Goal: Task Accomplishment & Management: Use online tool/utility

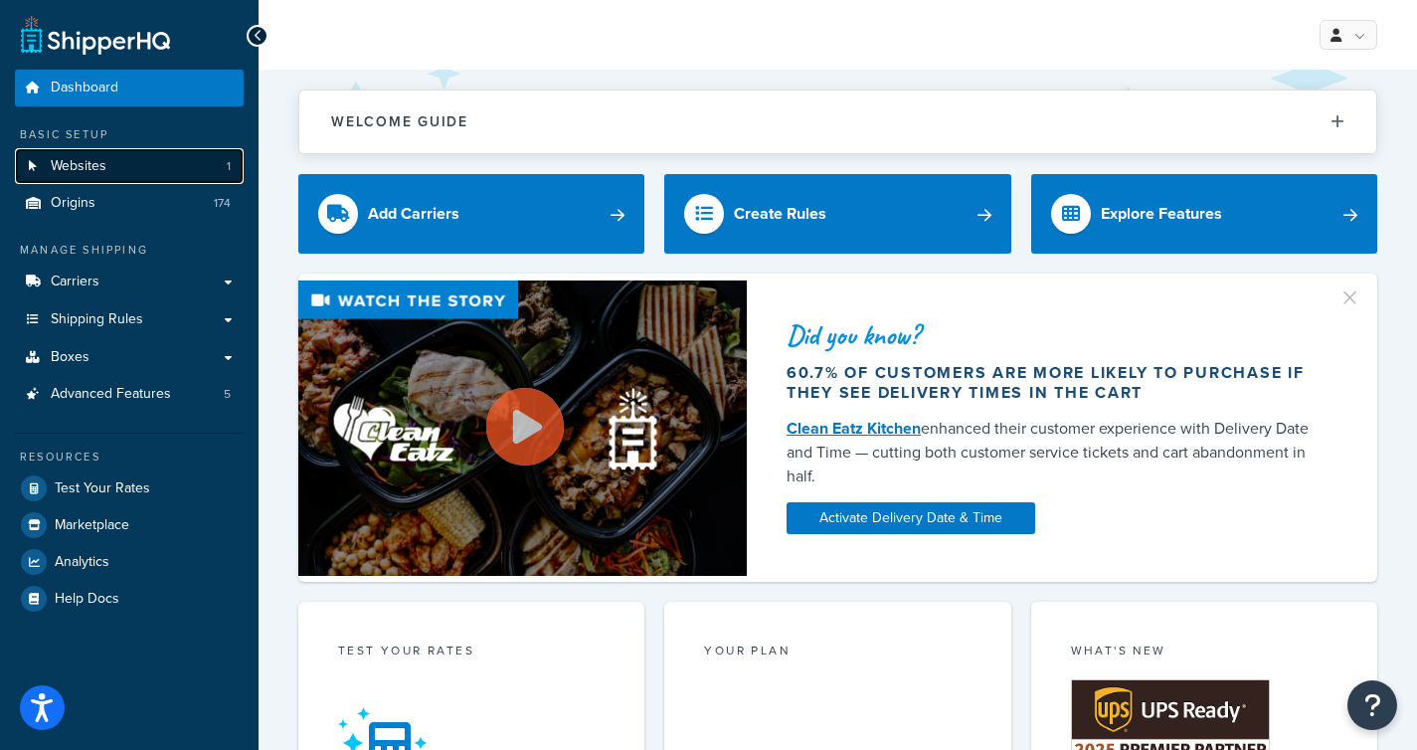
click at [230, 175] on link "Websites 1" at bounding box center [129, 166] width 229 height 37
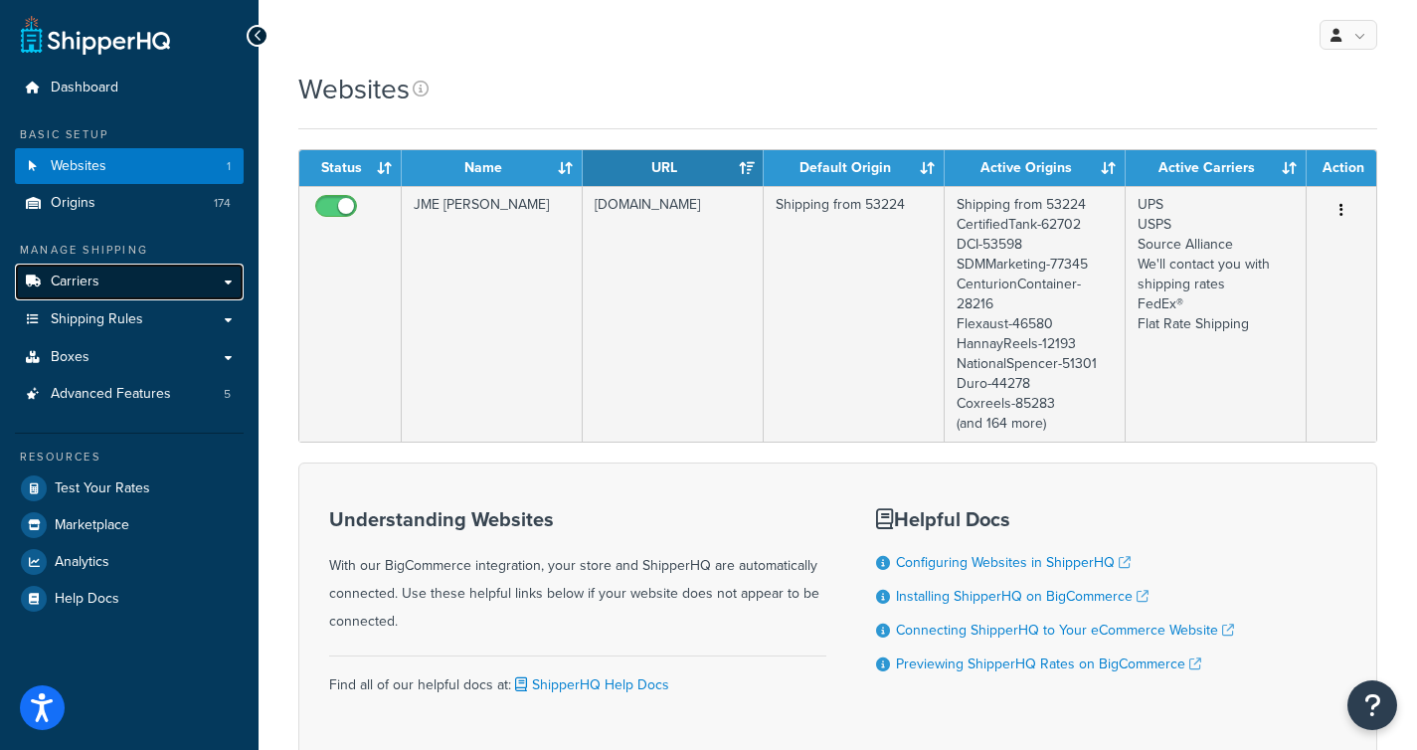
click at [177, 271] on link "Carriers" at bounding box center [129, 282] width 229 height 37
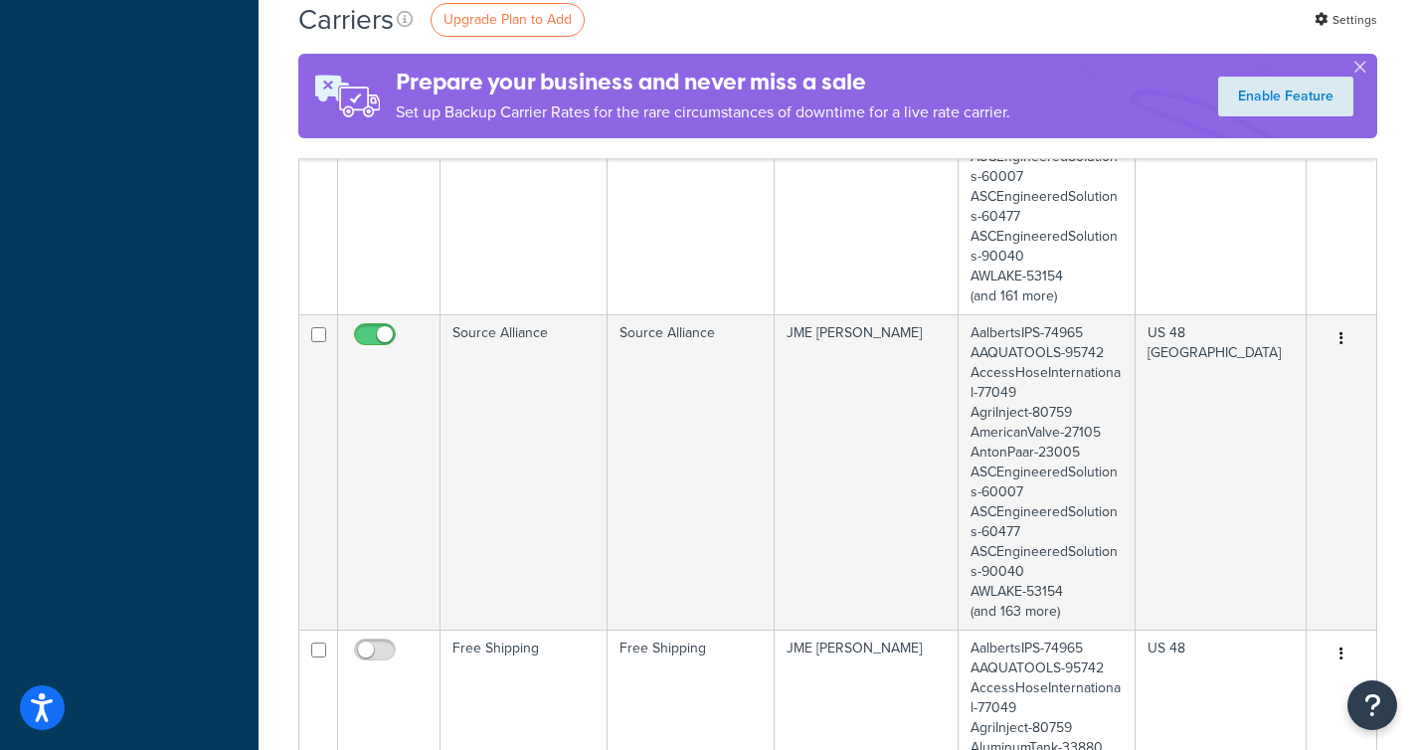
scroll to position [1297, 0]
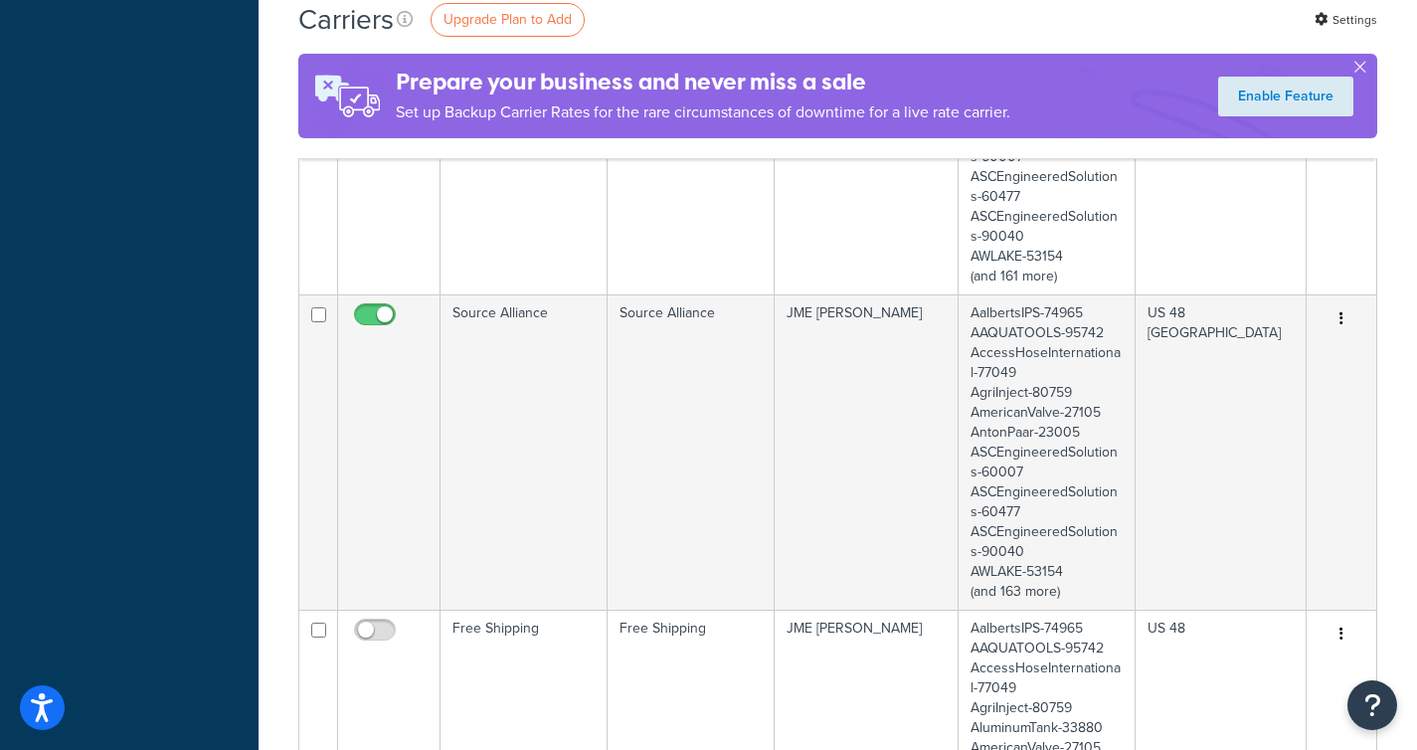
click at [624, 365] on td "Source Alliance" at bounding box center [691, 451] width 167 height 315
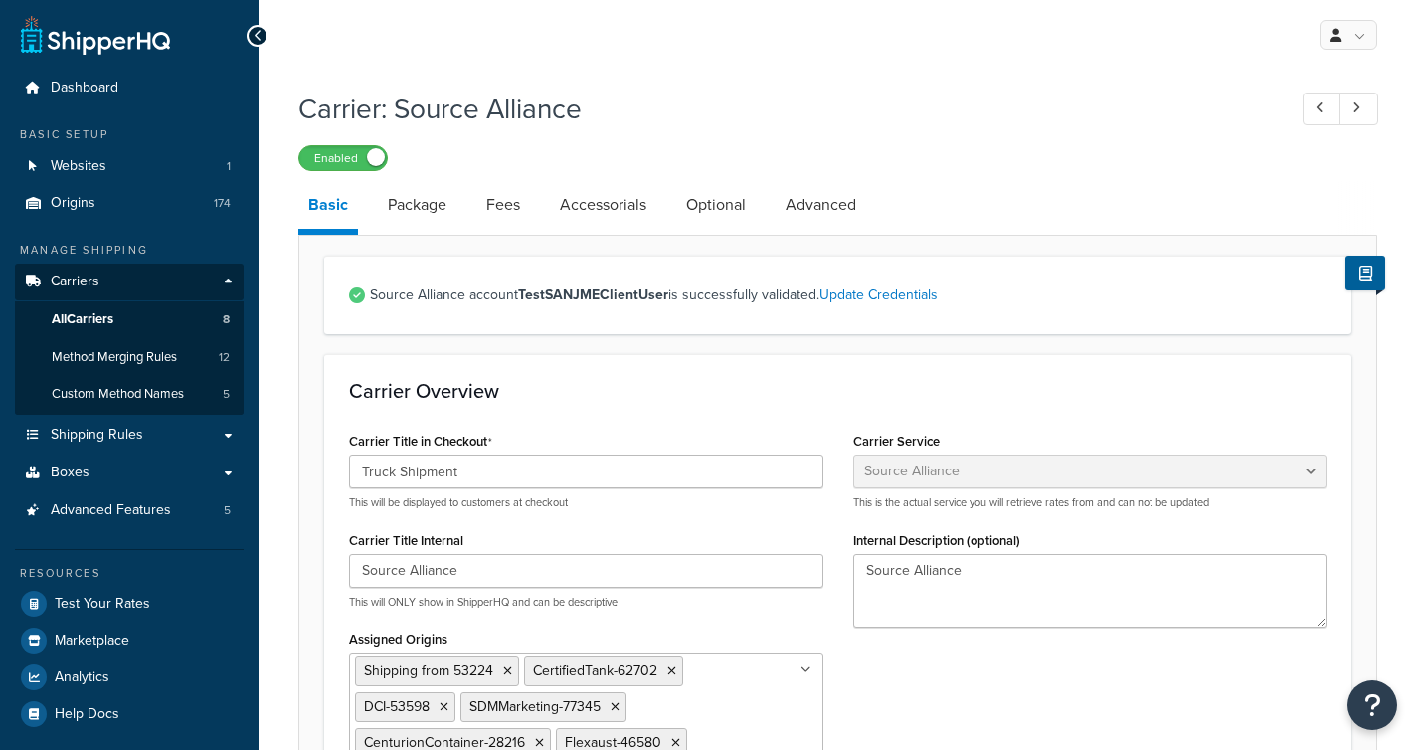
select select "banyanFreight"
click at [428, 215] on link "Package" at bounding box center [417, 205] width 79 height 48
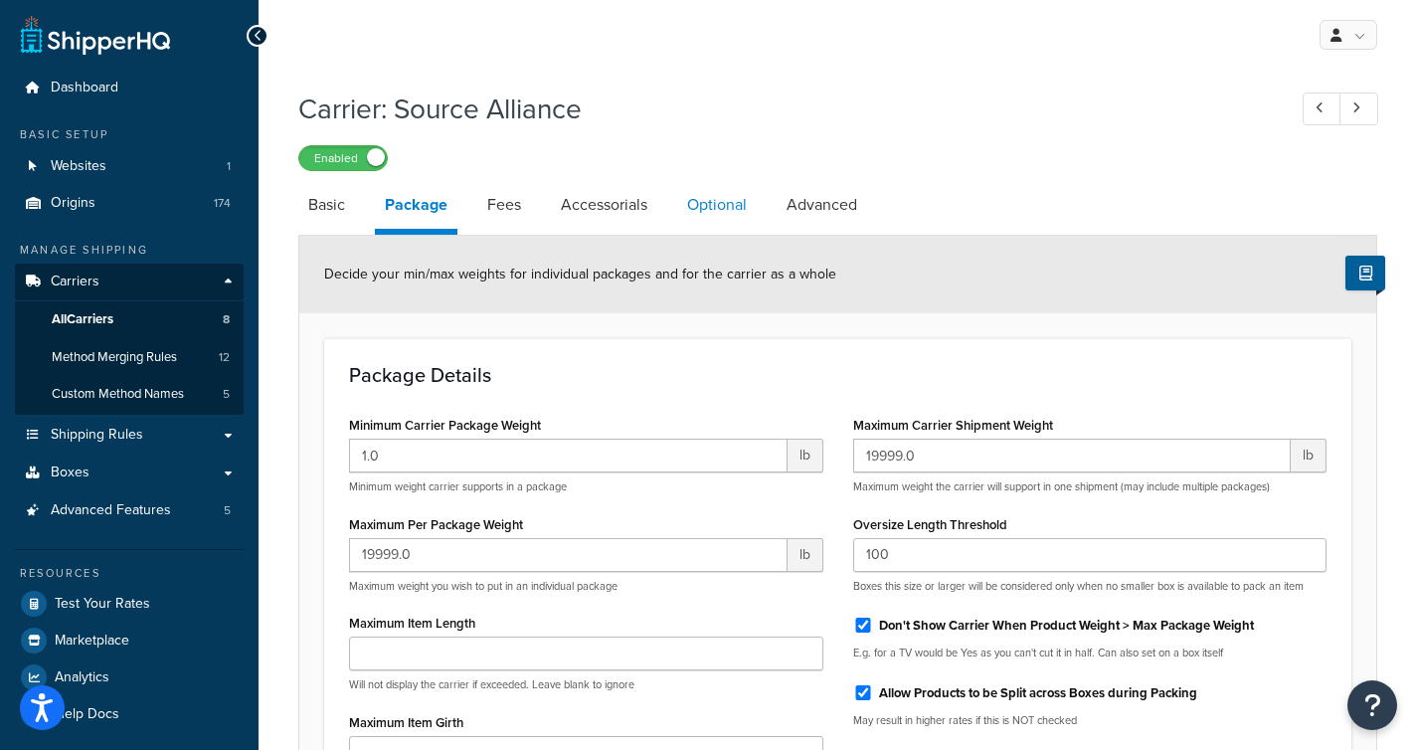
click at [706, 214] on link "Optional" at bounding box center [717, 205] width 80 height 48
select select "150"
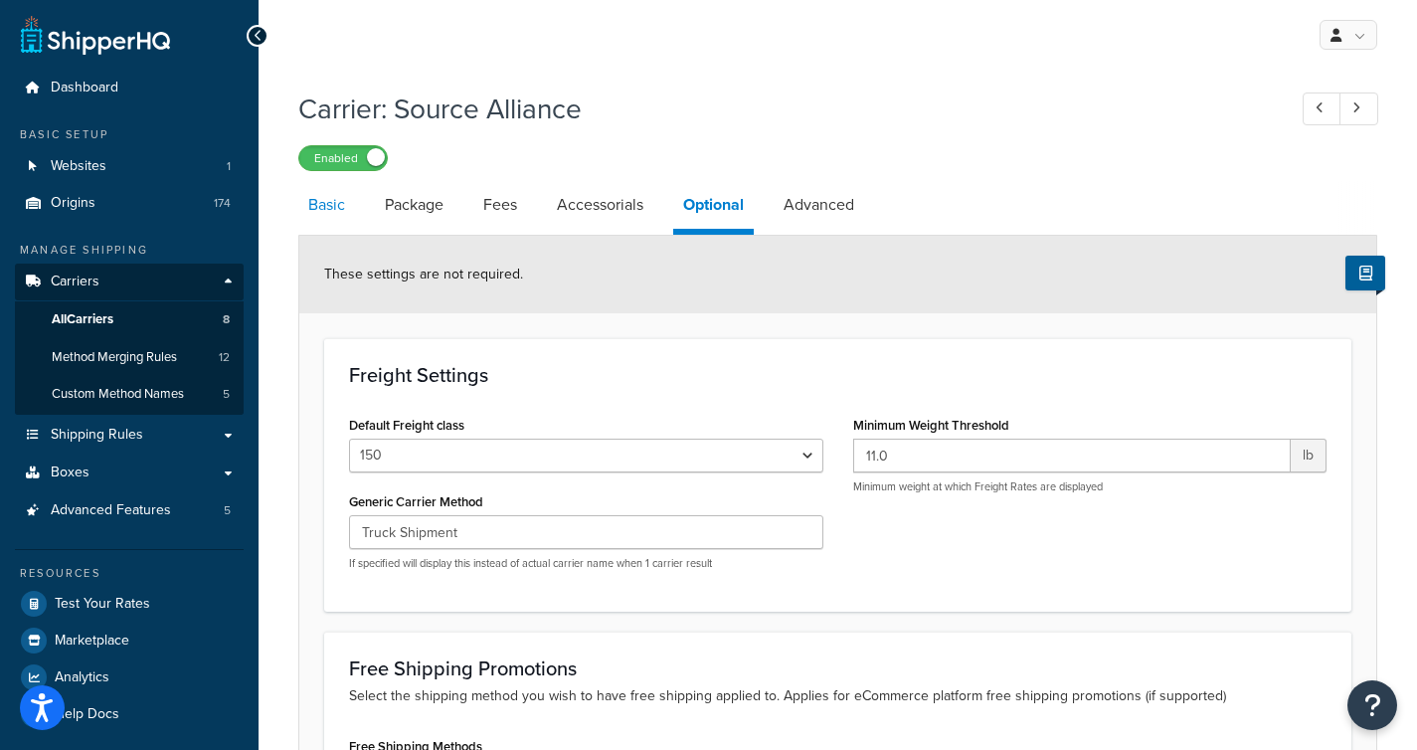
click at [320, 211] on link "Basic" at bounding box center [326, 205] width 57 height 48
select select "banyanFreight"
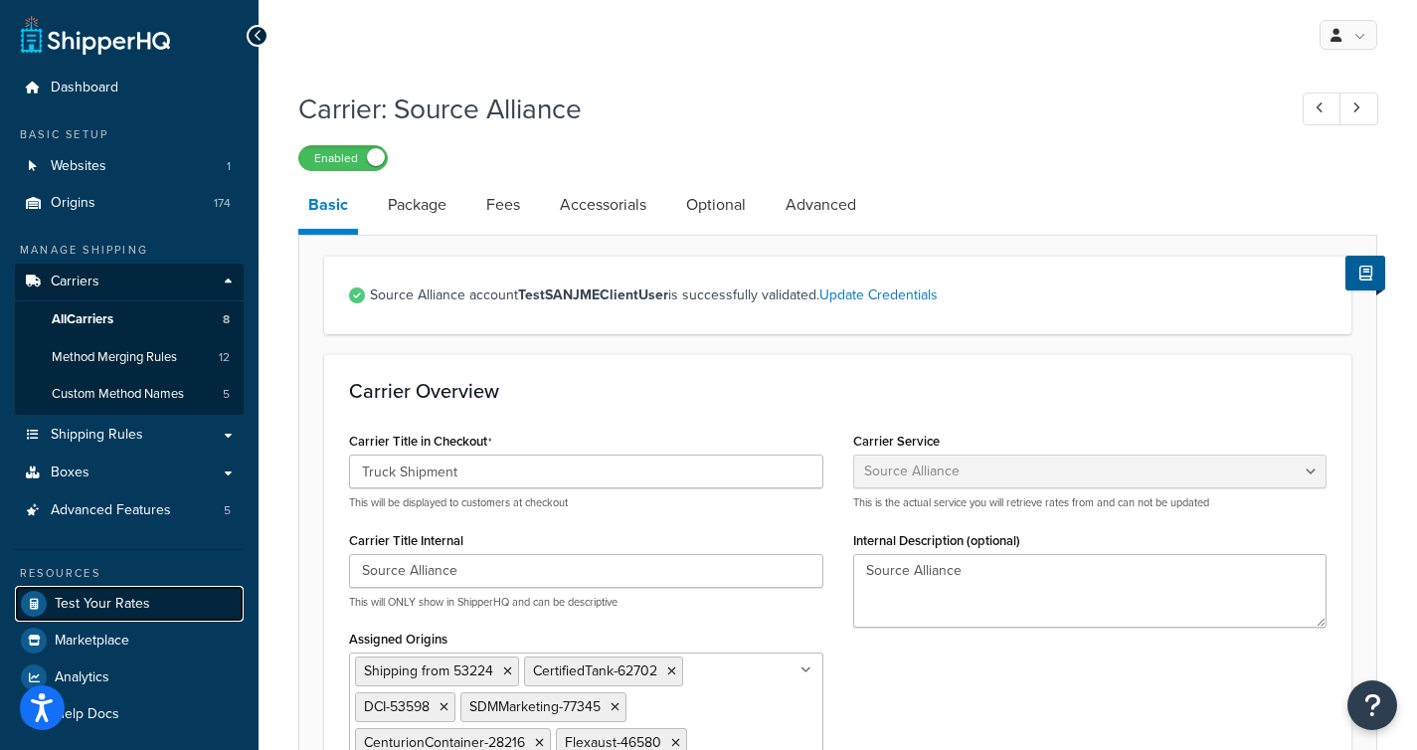
click at [93, 600] on span "Test Your Rates" at bounding box center [102, 604] width 95 height 17
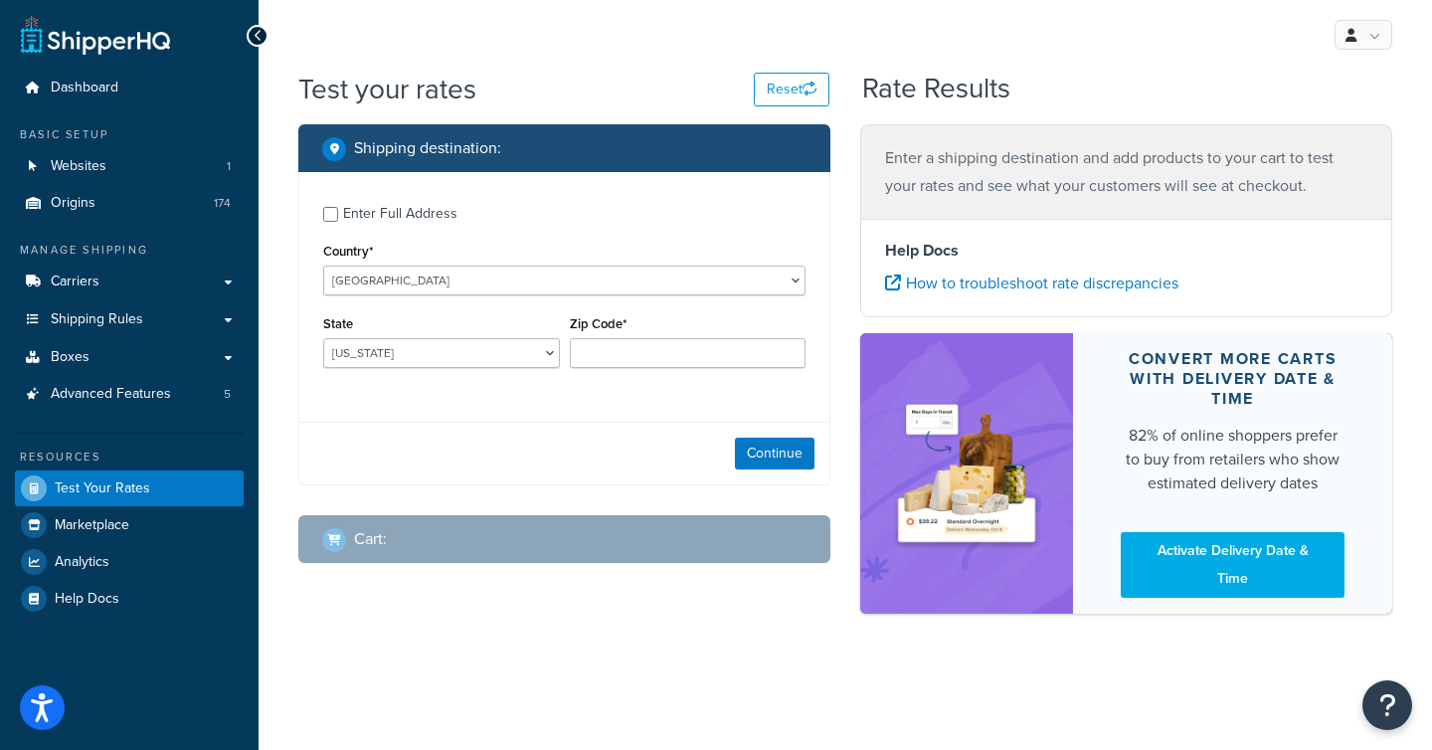
click at [389, 226] on div "Enter Full Address" at bounding box center [400, 214] width 114 height 28
click at [338, 222] on input "Enter Full Address" at bounding box center [330, 214] width 15 height 15
checkbox input "true"
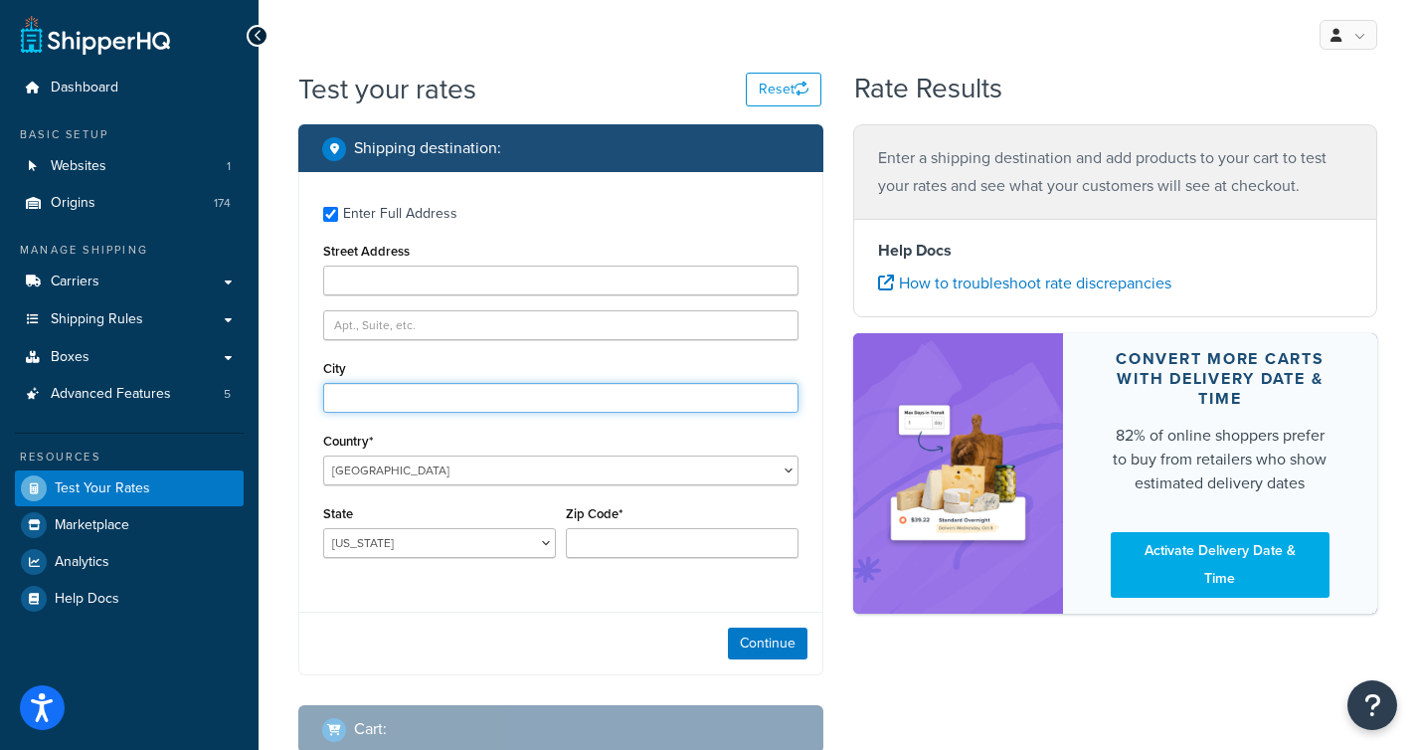
click at [383, 399] on input "City" at bounding box center [560, 398] width 475 height 30
type input "Austin"
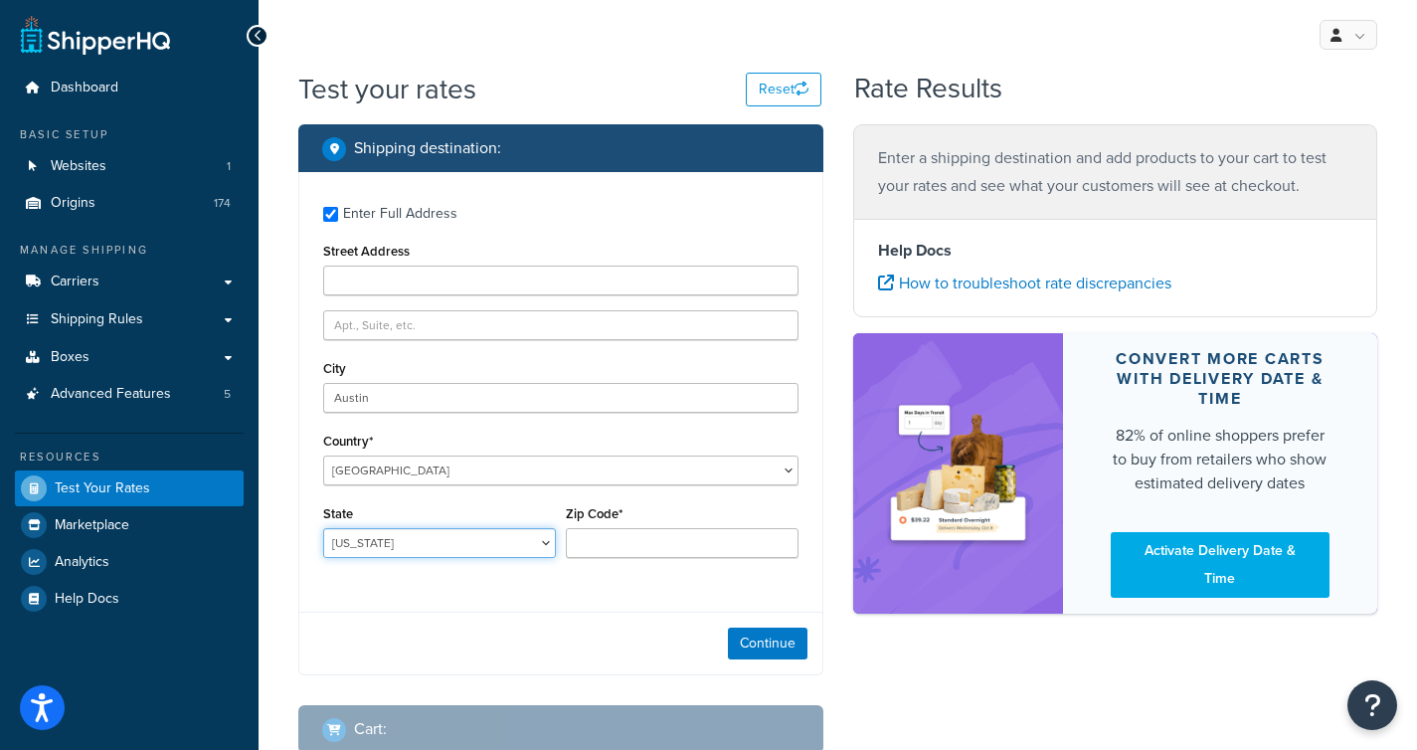
select select "TX"
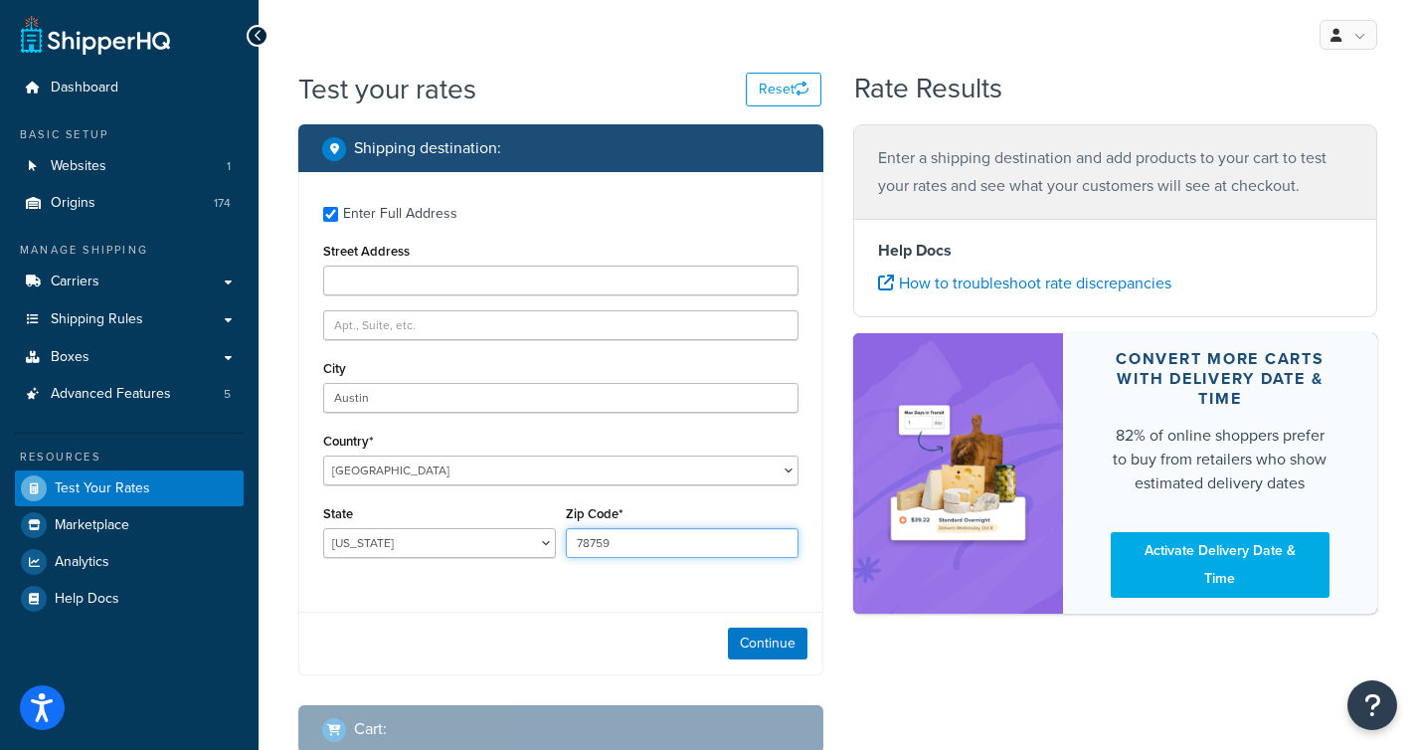
type input "78759"
click at [446, 600] on div "Enter Full Address Street Address City Austin Country* United States United Kin…" at bounding box center [560, 423] width 525 height 503
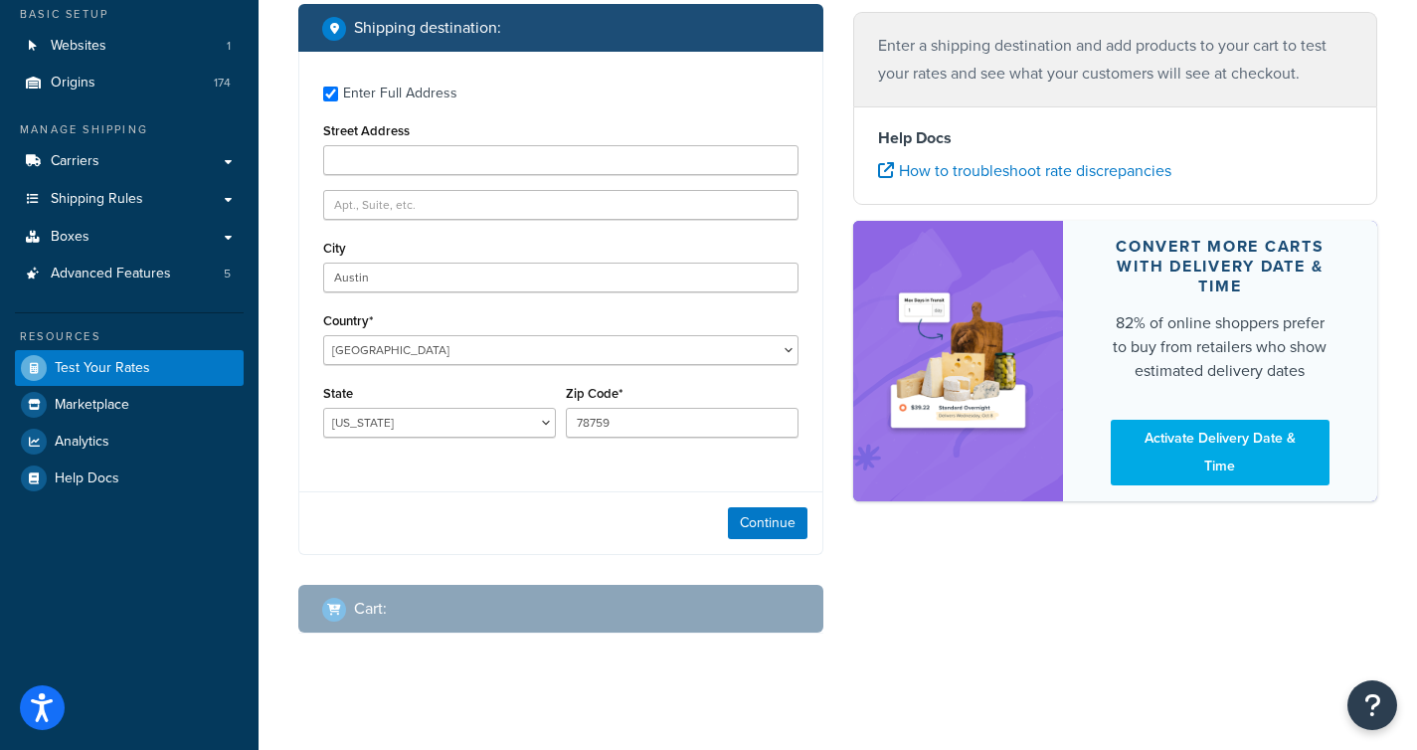
scroll to position [133, 0]
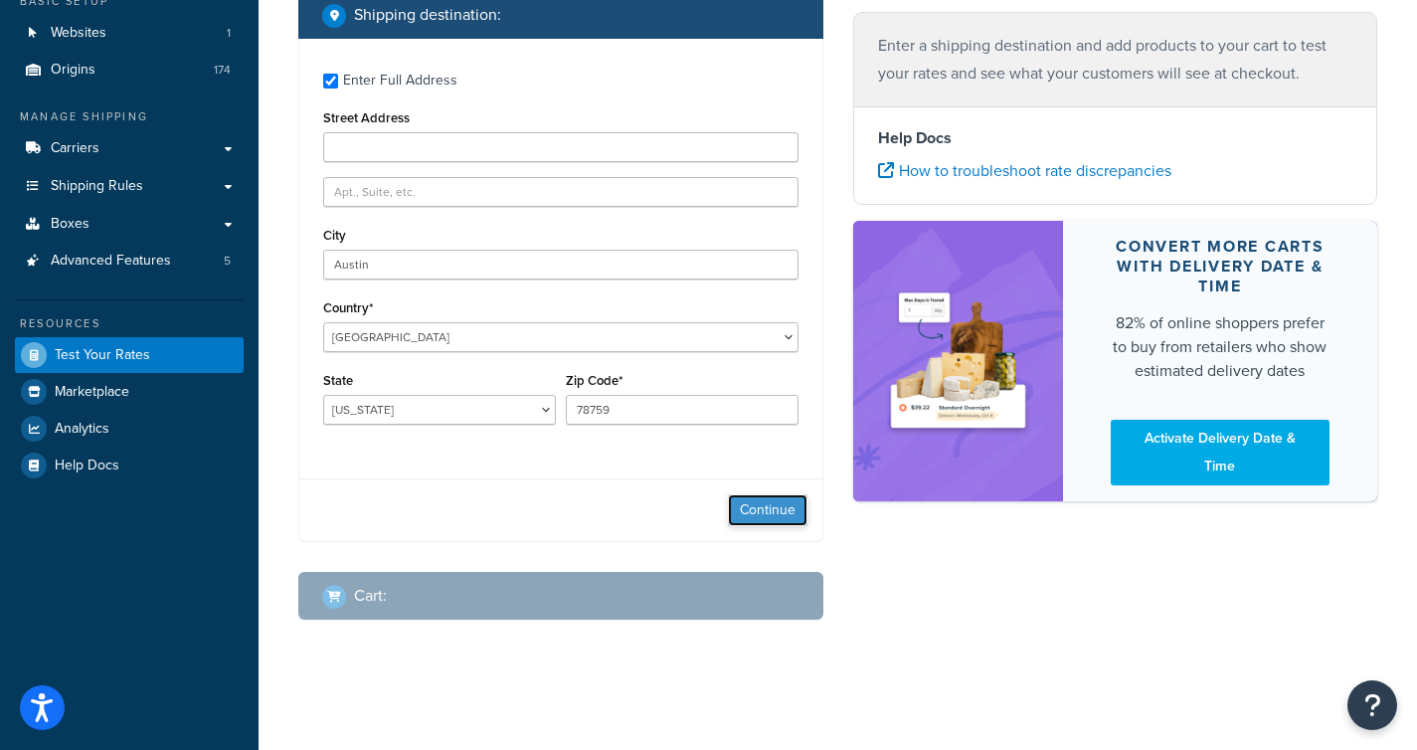
click at [747, 514] on button "Continue" at bounding box center [768, 510] width 80 height 32
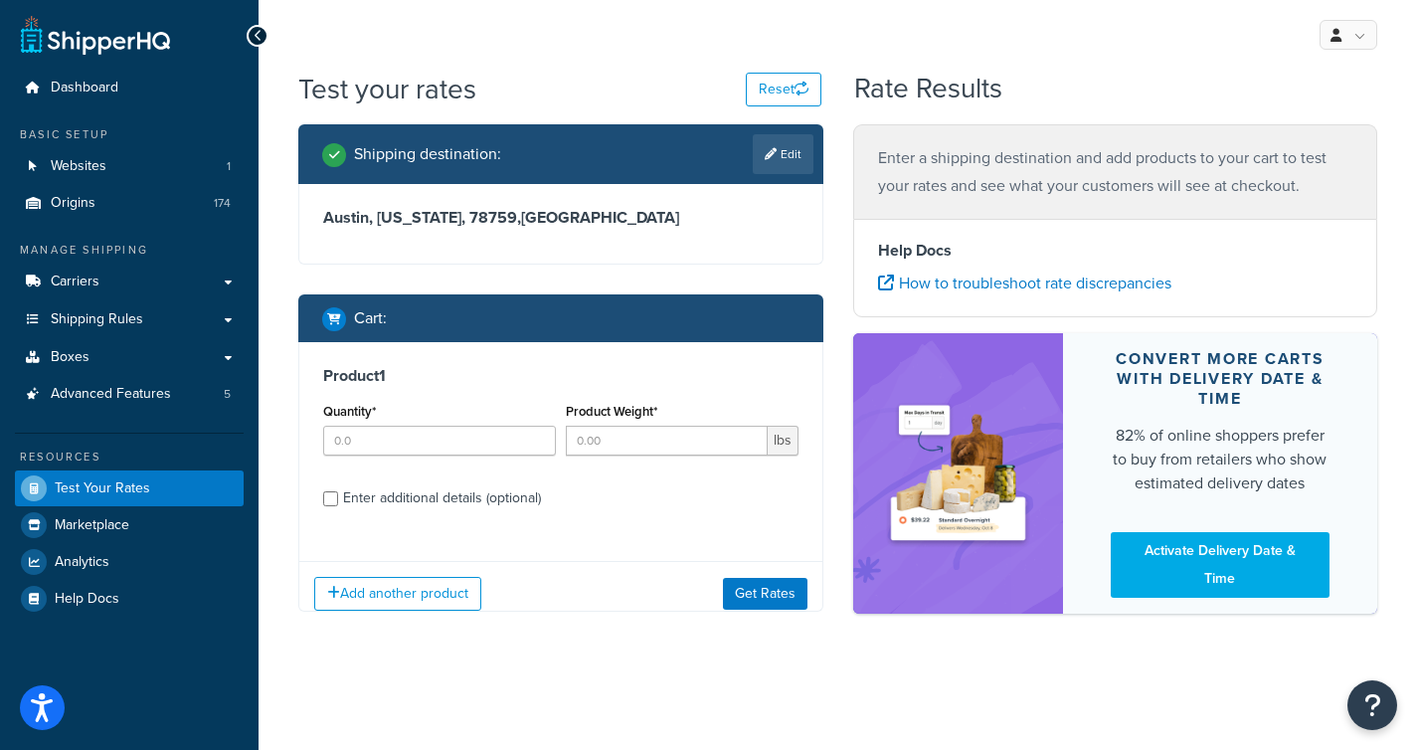
scroll to position [0, 0]
click at [470, 507] on div "Enter additional details (optional)" at bounding box center [442, 498] width 198 height 28
click at [338, 506] on input "Enter additional details (optional)" at bounding box center [330, 498] width 15 height 15
checkbox input "true"
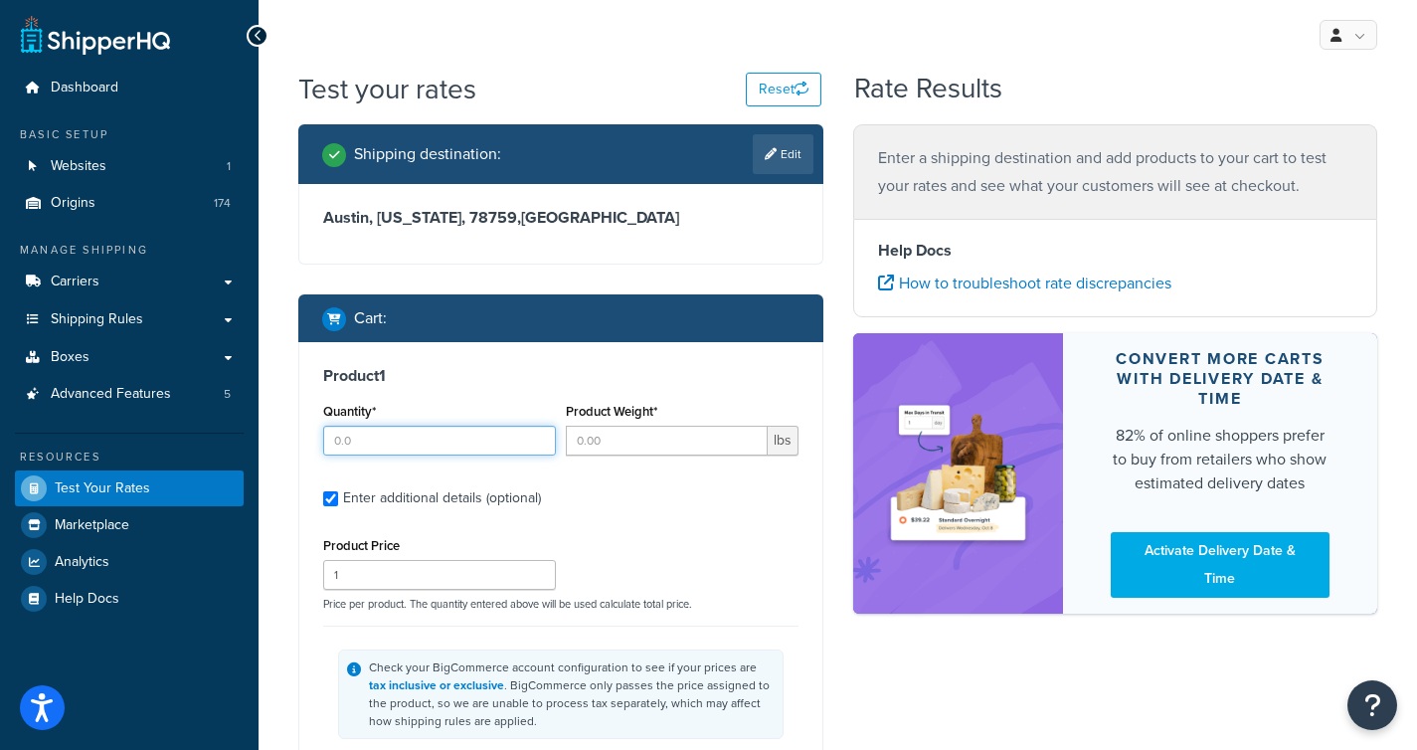
click at [466, 450] on input "Quantity*" at bounding box center [439, 441] width 233 height 30
type input "5"
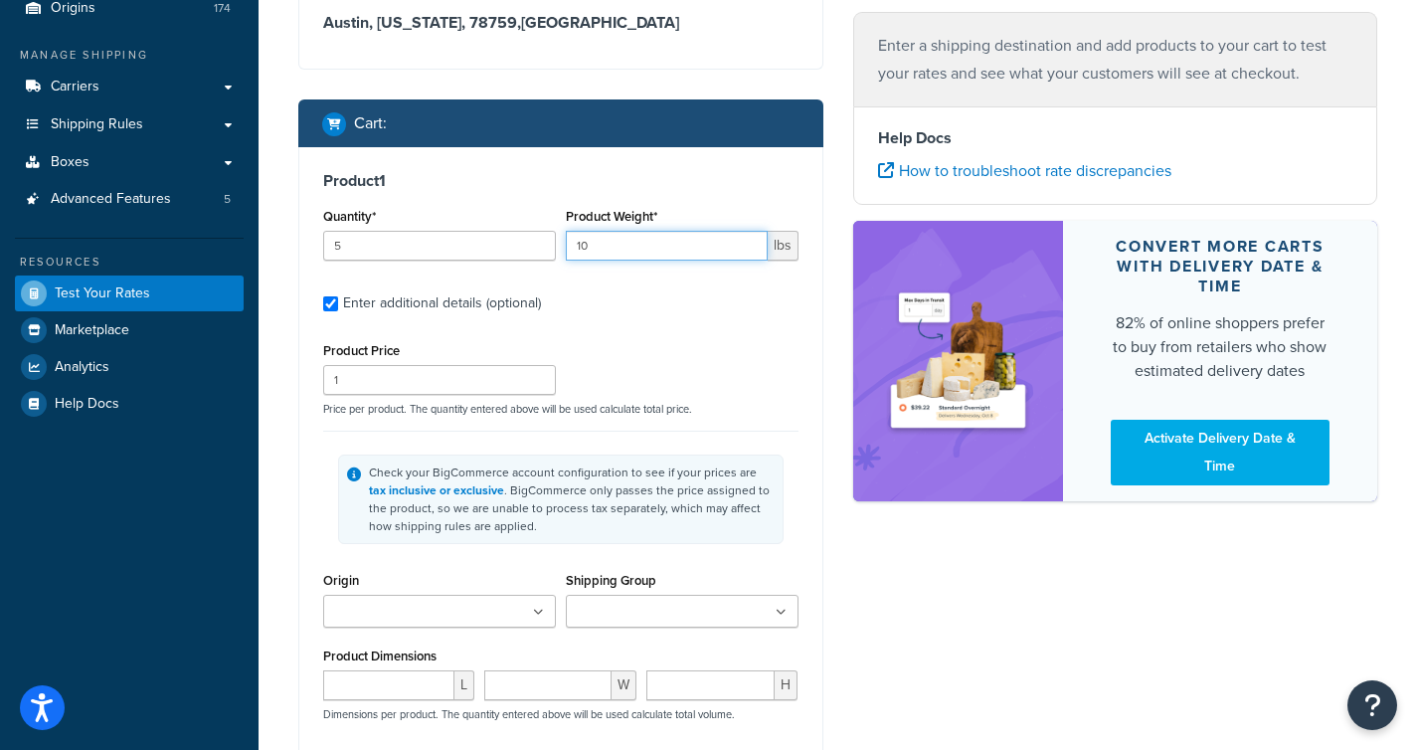
scroll to position [582, 0]
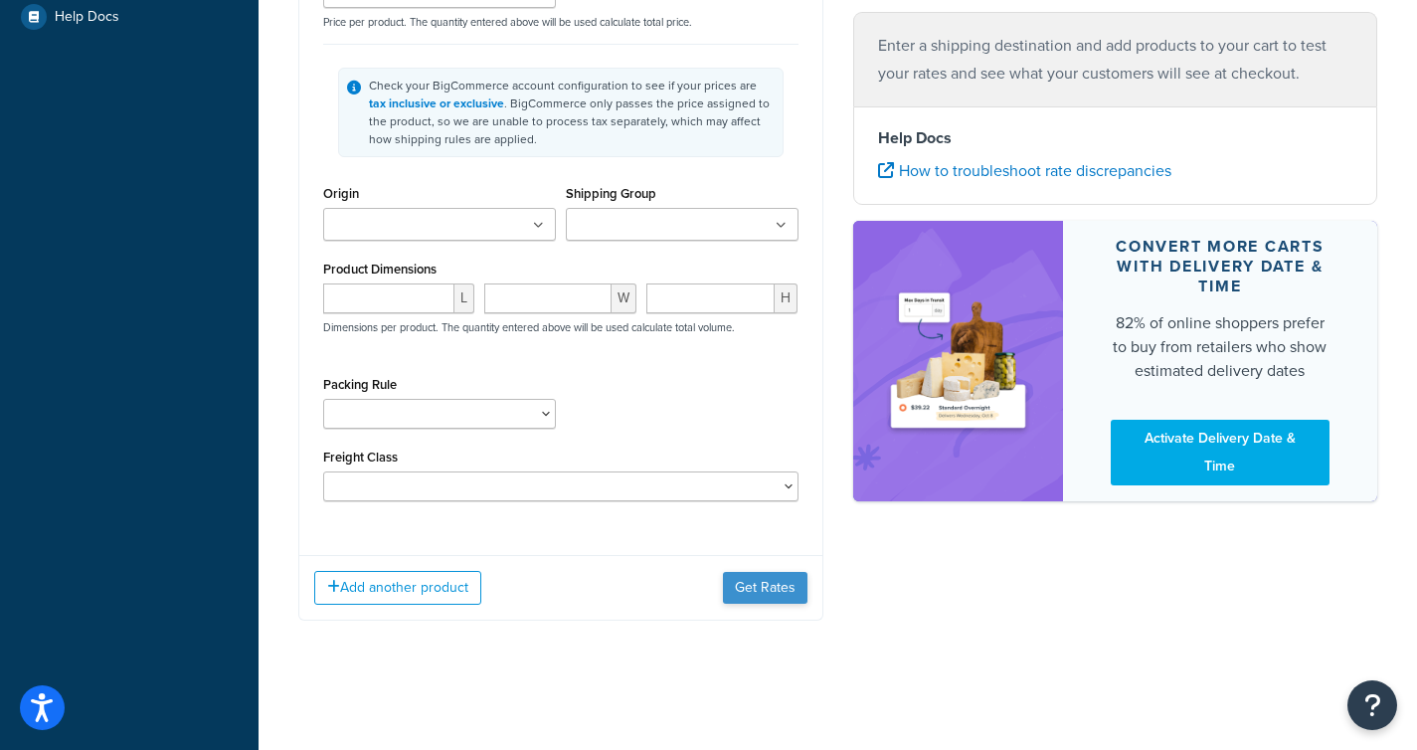
type input "10"
click at [734, 590] on button "Get Rates" at bounding box center [765, 588] width 85 height 32
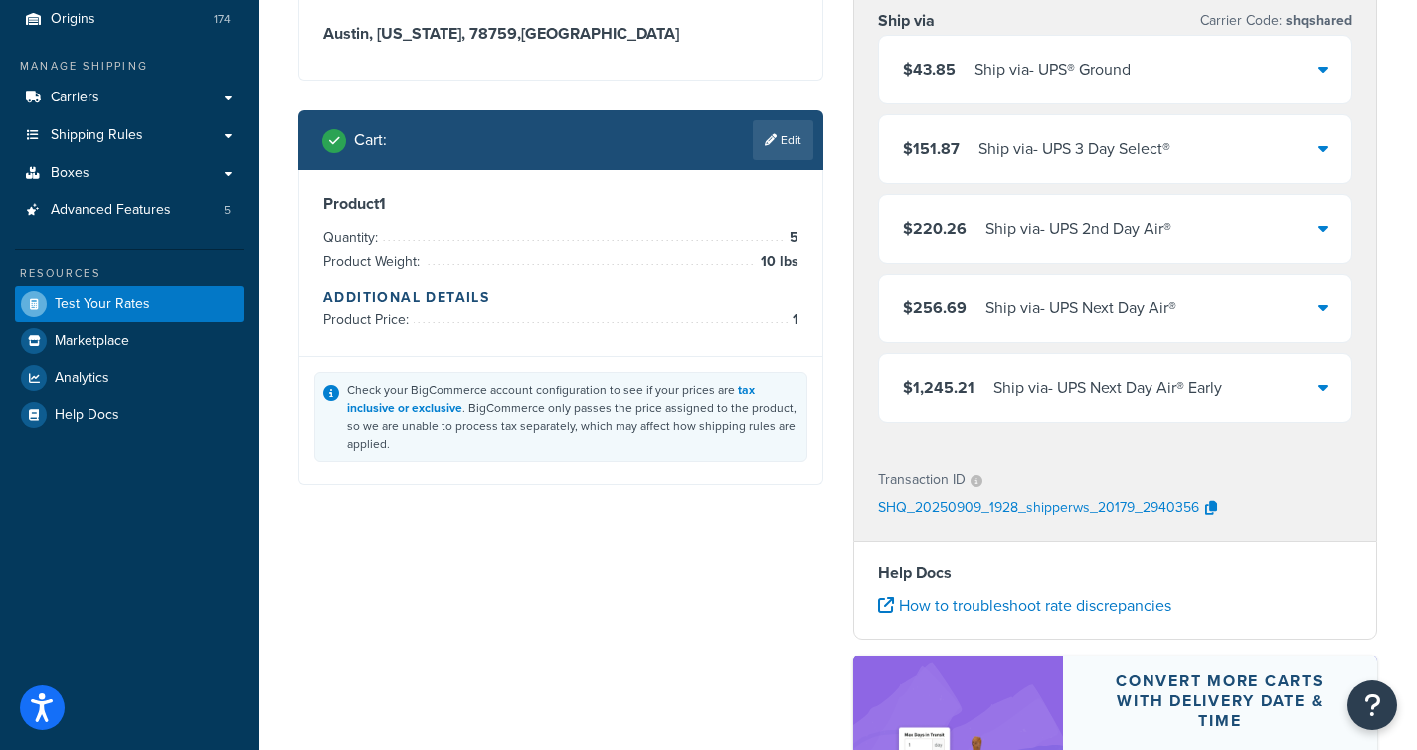
scroll to position [0, 0]
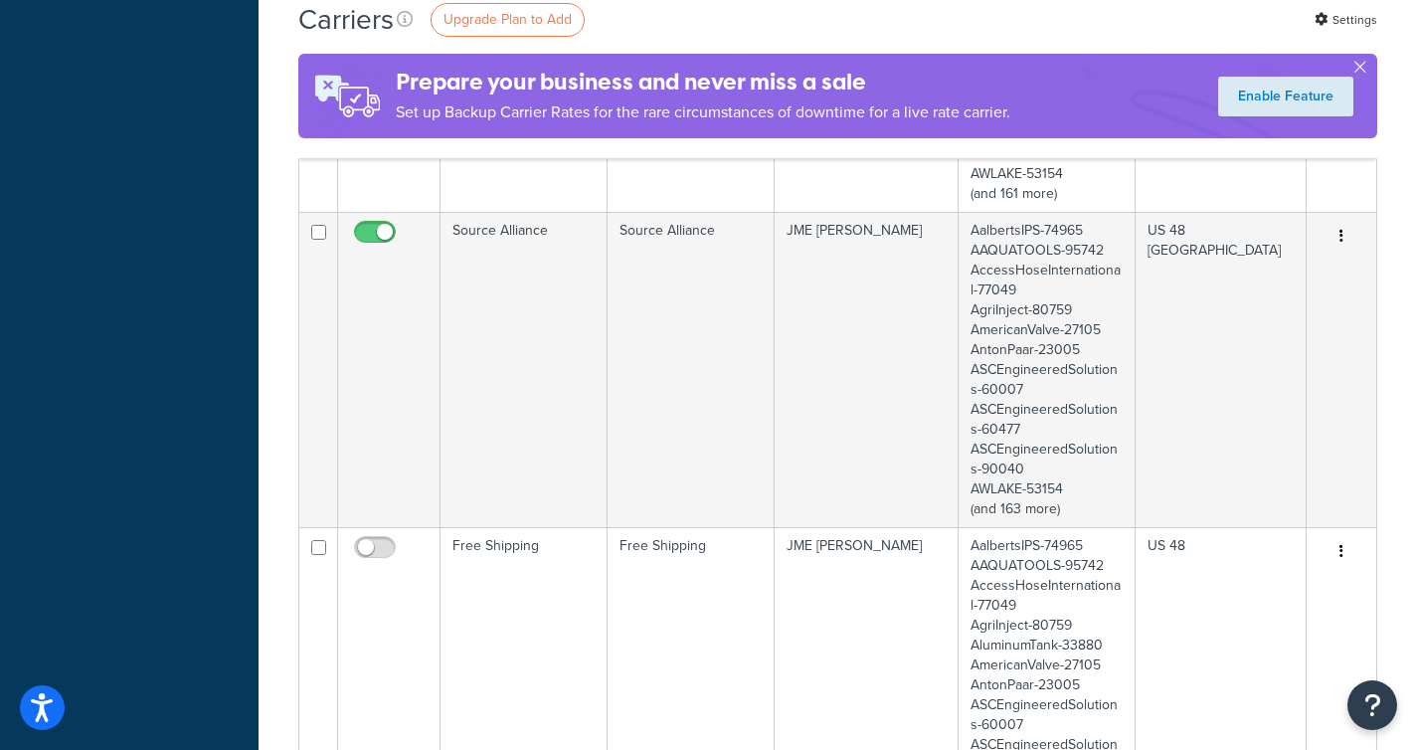
scroll to position [1379, 0]
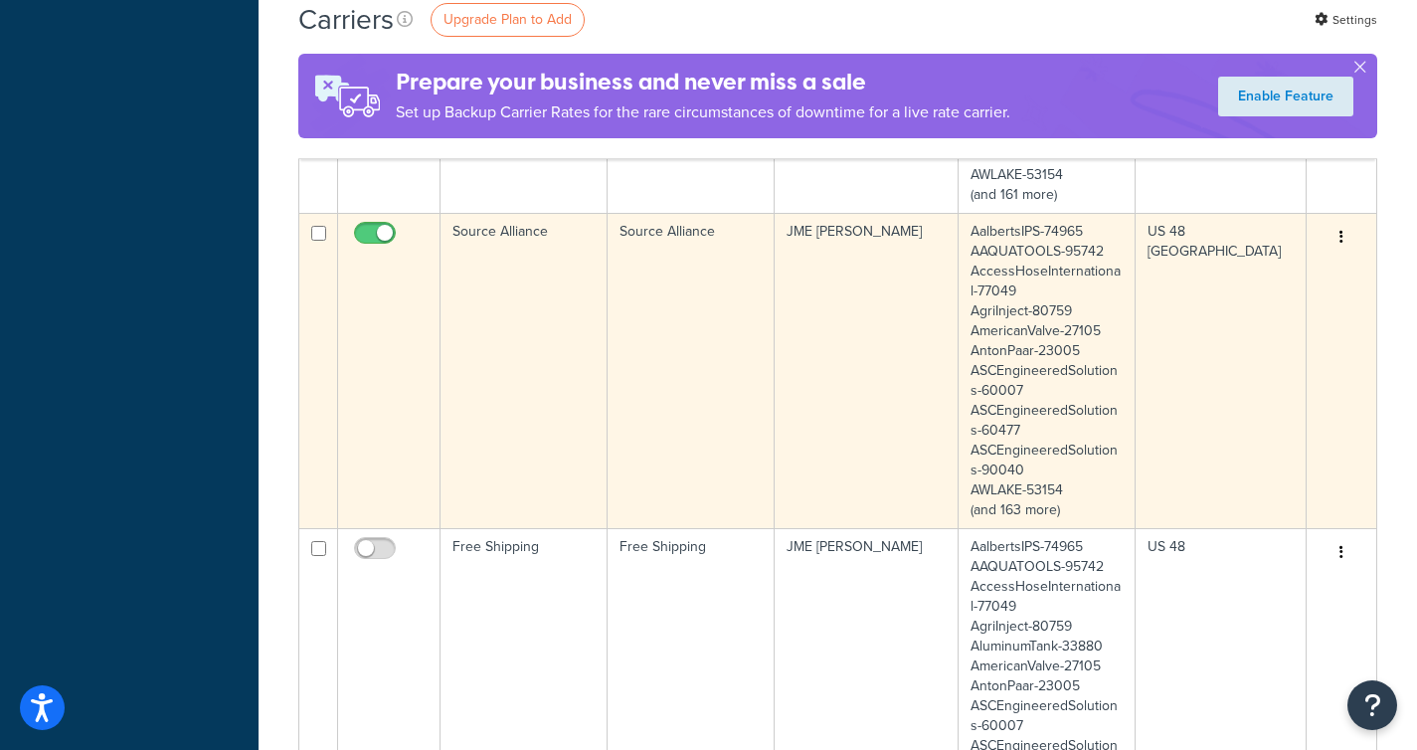
click at [698, 349] on td "Source Alliance" at bounding box center [691, 370] width 167 height 315
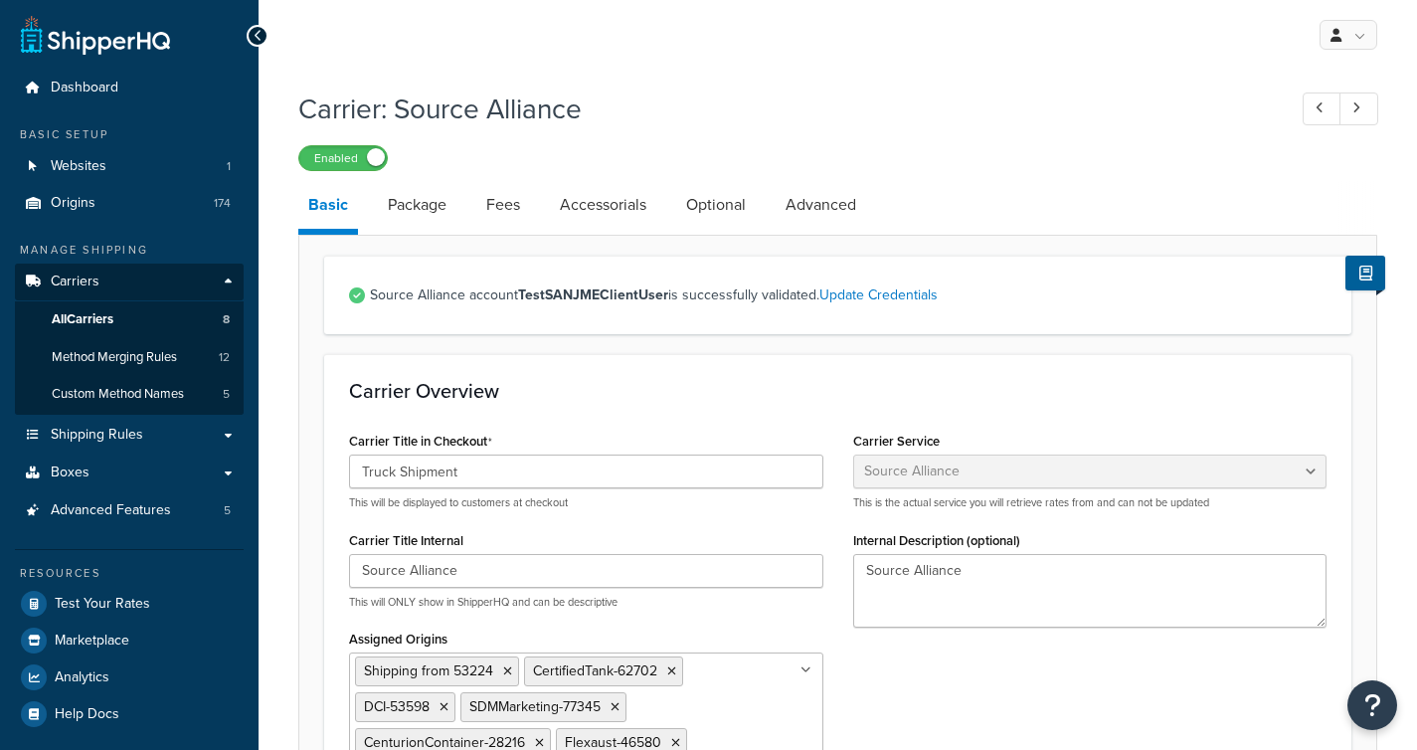
select select "banyanFreight"
click at [811, 210] on link "Advanced" at bounding box center [821, 205] width 91 height 48
select select "false"
